Goal: Check status: Check status

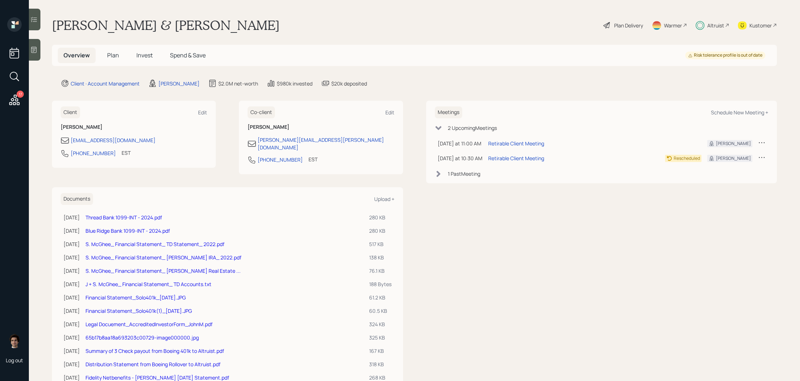
click at [139, 58] on span "Invest" at bounding box center [144, 55] width 16 height 8
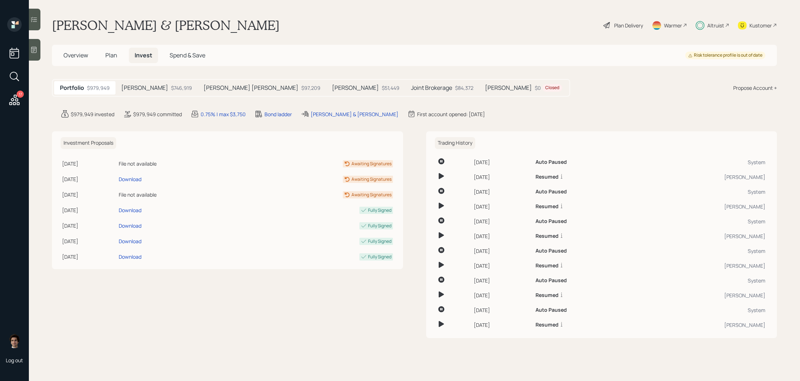
click at [326, 83] on div "[PERSON_NAME] $51,449" at bounding box center [365, 87] width 79 height 13
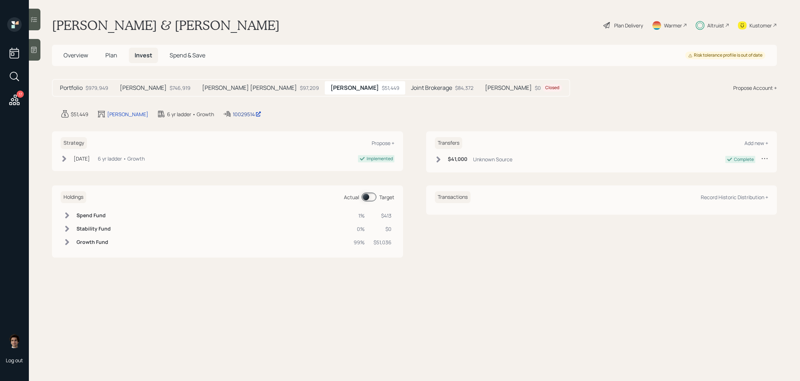
click at [233, 115] on div "10029514" at bounding box center [247, 114] width 29 height 8
